Goal: Transaction & Acquisition: Purchase product/service

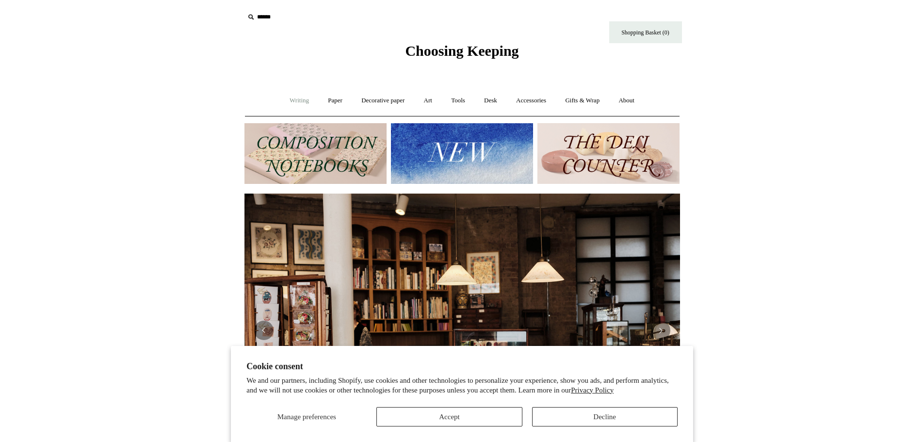
click at [289, 99] on link "Writing +" at bounding box center [299, 101] width 37 height 26
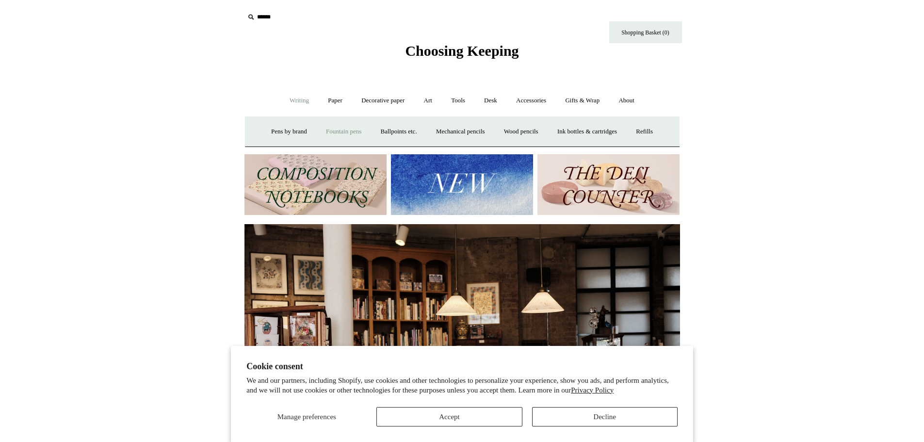
click at [327, 124] on link "Fountain pens +" at bounding box center [343, 132] width 53 height 26
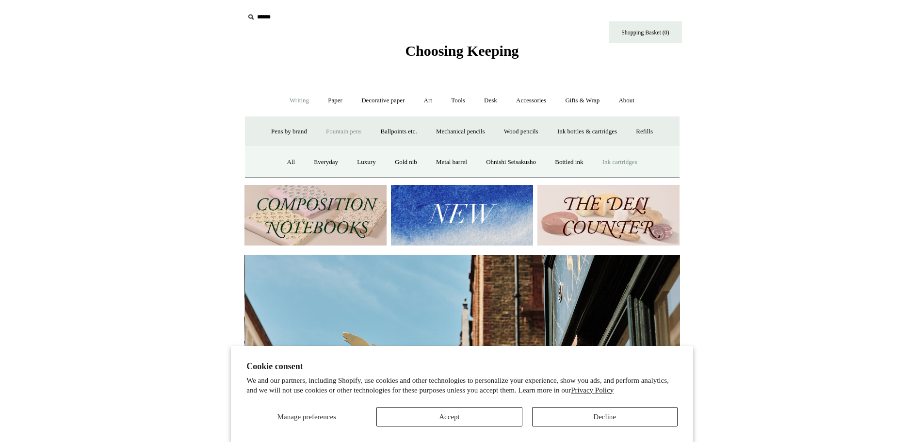
scroll to position [0, 435]
click at [272, 16] on input "text" at bounding box center [303, 17] width 119 height 18
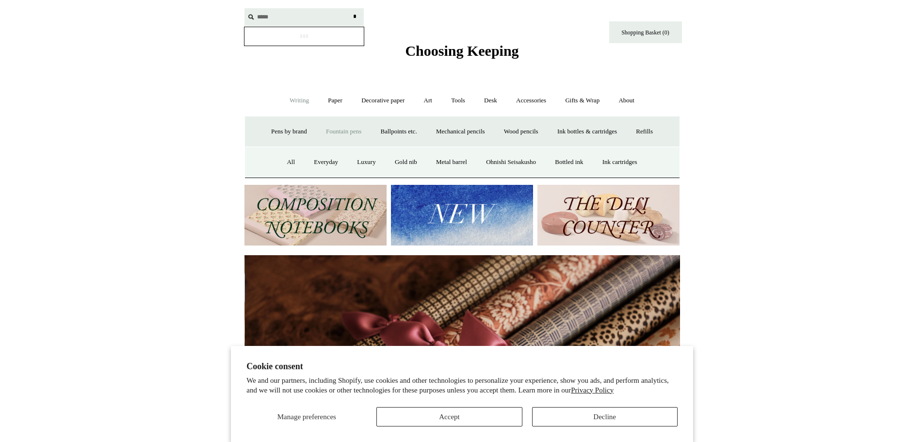
scroll to position [0, 871]
type input "**********"
click at [350, 8] on input "*" at bounding box center [355, 16] width 10 height 17
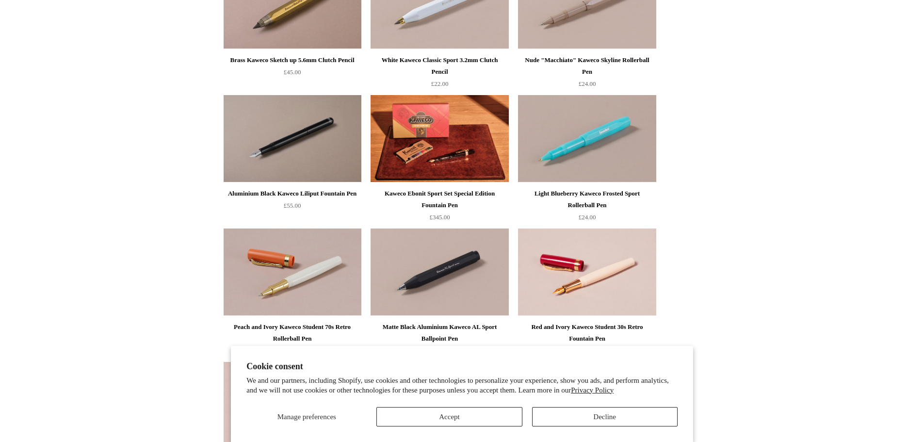
scroll to position [2521, 0]
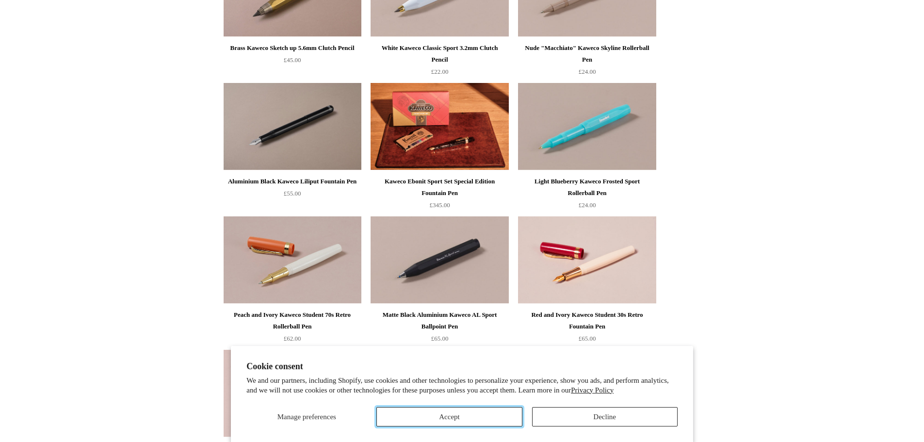
click at [459, 418] on button "Accept" at bounding box center [448, 416] width 145 height 19
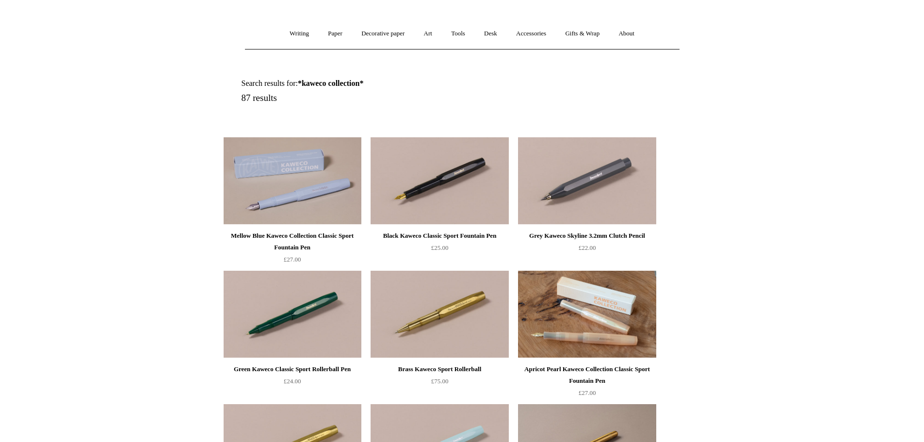
scroll to position [0, 0]
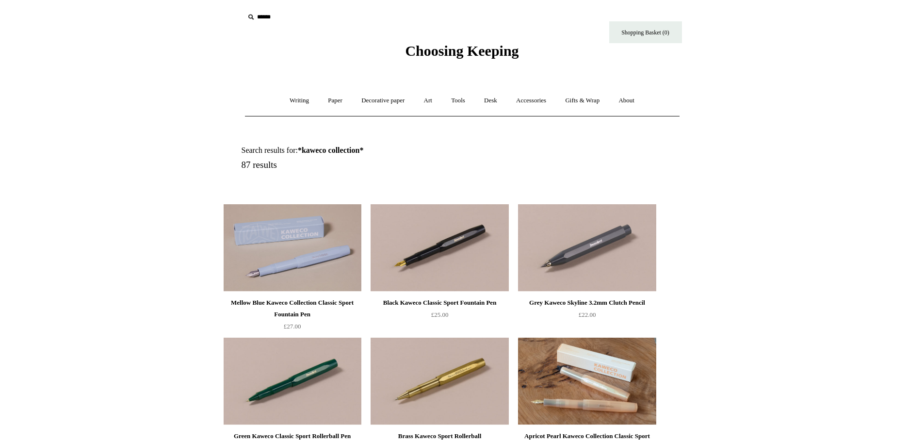
click at [259, 12] on input "text" at bounding box center [303, 17] width 119 height 18
type input "******"
click at [350, 8] on input "*" at bounding box center [355, 16] width 10 height 17
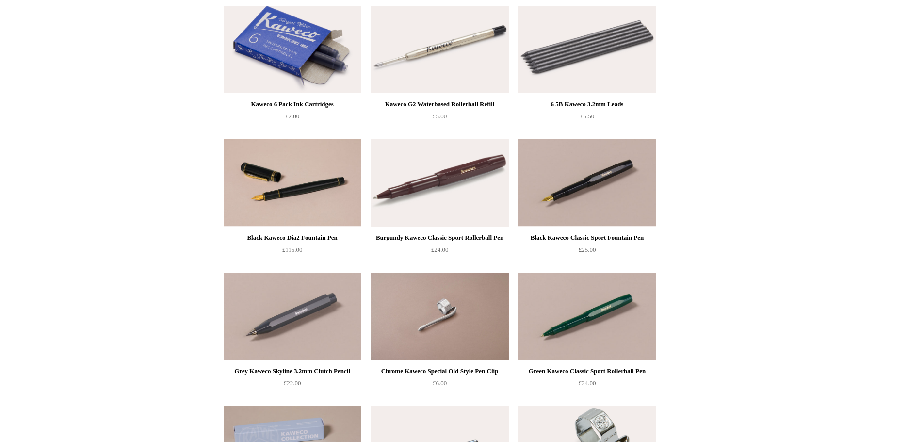
scroll to position [339, 0]
